Goal: Task Accomplishment & Management: Use online tool/utility

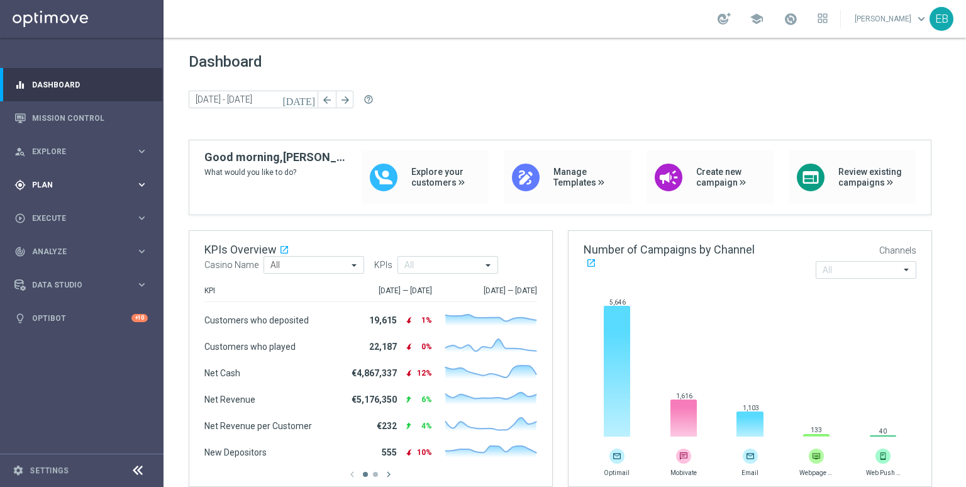
click at [67, 198] on div "gps_fixed Plan keyboard_arrow_right" at bounding box center [81, 184] width 162 height 33
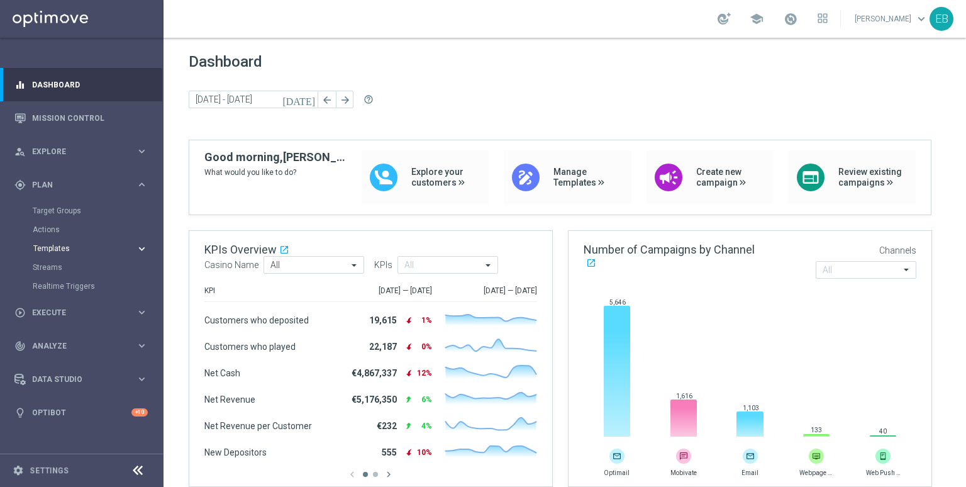
click at [70, 245] on span "Templates" at bounding box center [78, 249] width 90 height 8
click at [48, 265] on link "Optimail" at bounding box center [85, 267] width 92 height 10
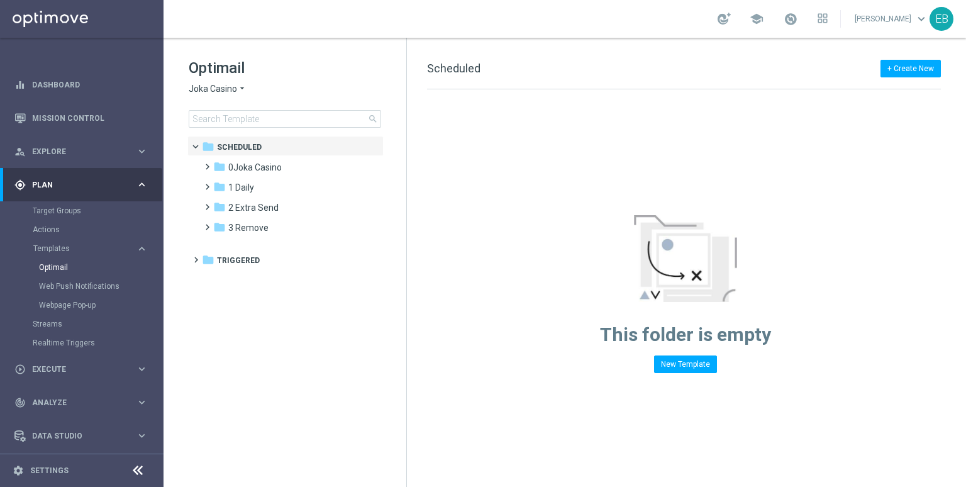
click at [223, 87] on span "Joka Casino" at bounding box center [213, 89] width 48 height 12
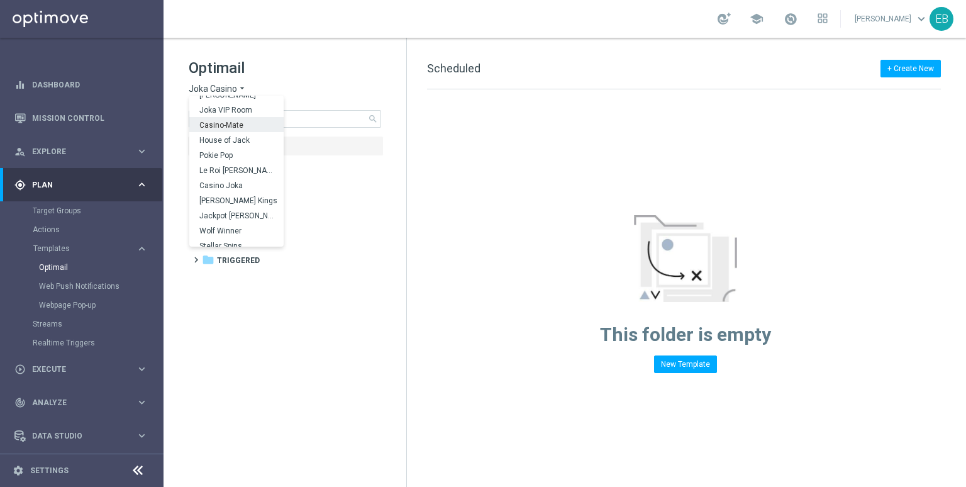
scroll to position [45, 0]
click at [218, 238] on div "IOM" at bounding box center [236, 238] width 94 height 15
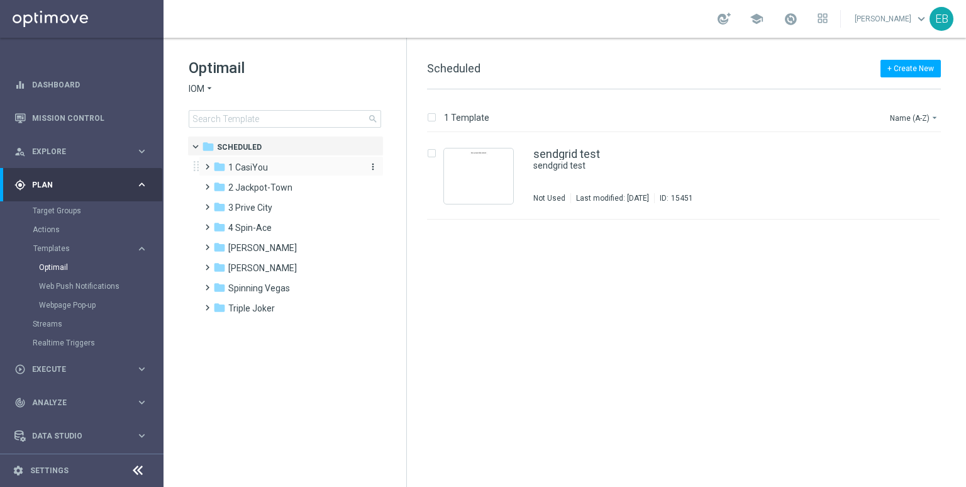
click at [284, 168] on div "folder 1 CasiYou" at bounding box center [285, 167] width 145 height 14
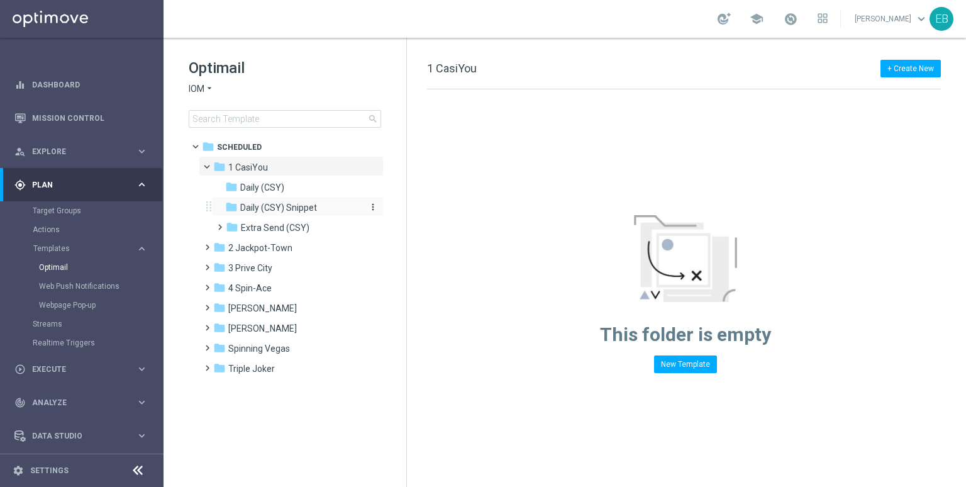
click at [292, 208] on span "Daily (CSY) Snippet" at bounding box center [278, 207] width 77 height 11
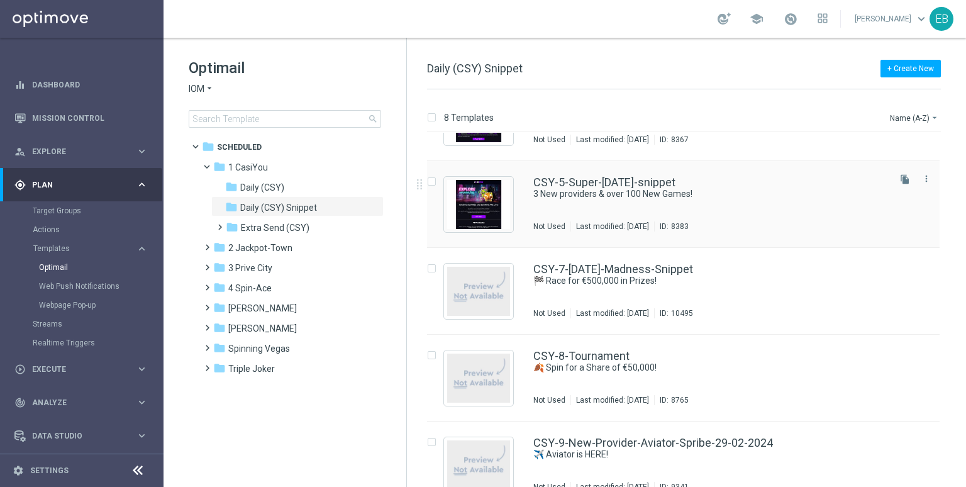
scroll to position [340, 0]
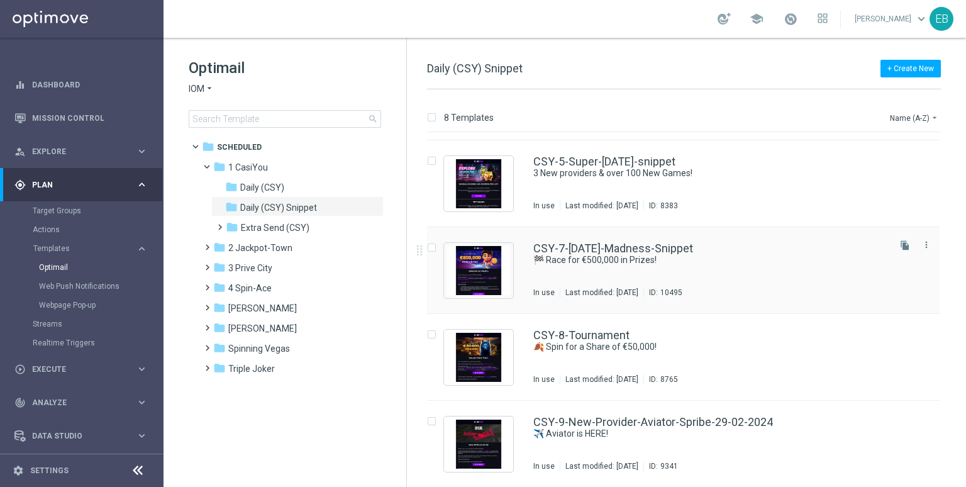
click at [755, 270] on div "CSY-7-[DATE]-Madness-Snippet 🏁 Race for €500,000 in Prizes! In use Last modifie…" at bounding box center [710, 270] width 354 height 55
